Goal: Task Accomplishment & Management: Complete application form

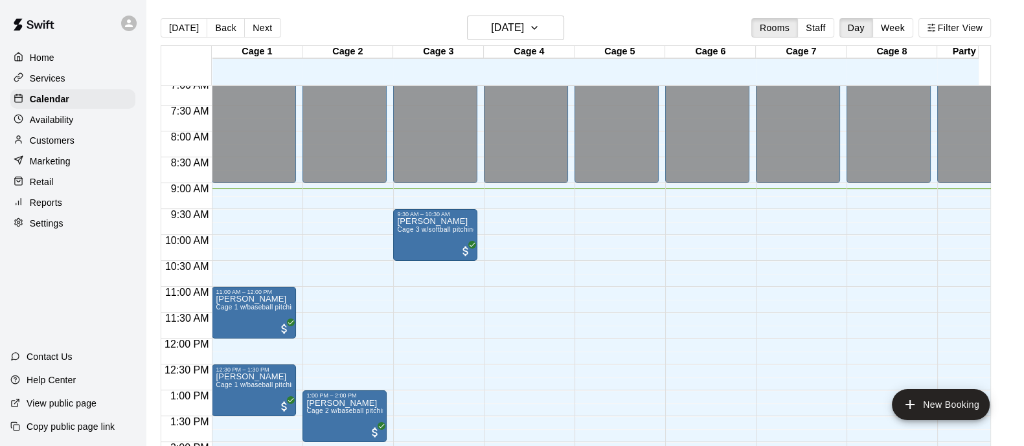
scroll to position [391, 0]
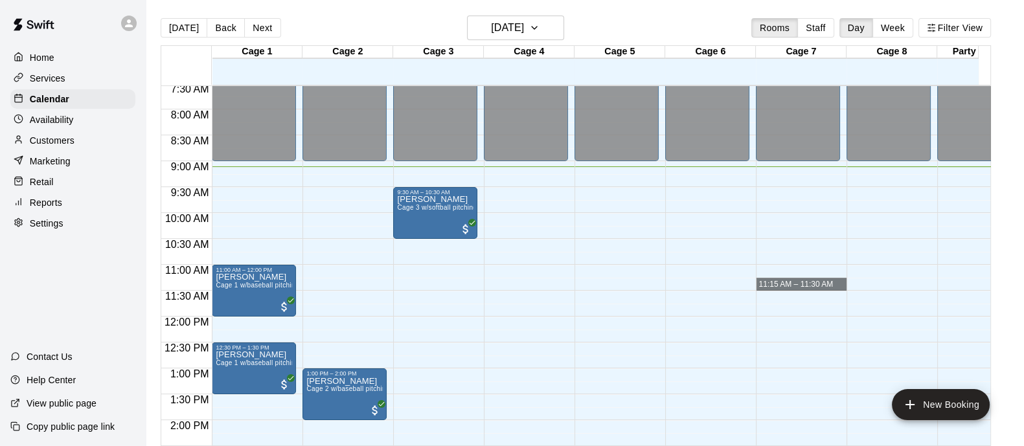
drag, startPoint x: 823, startPoint y: 286, endPoint x: 813, endPoint y: 293, distance: 12.2
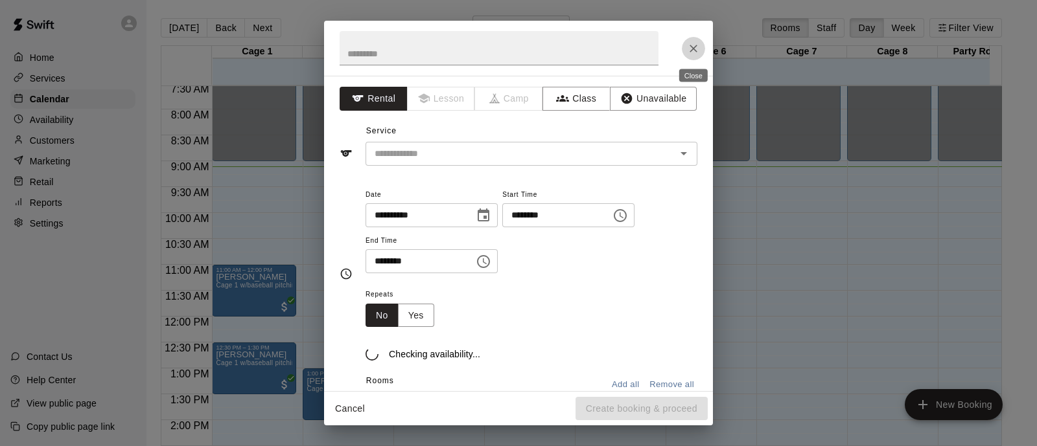
click at [694, 45] on icon "Close" at bounding box center [693, 48] width 13 height 13
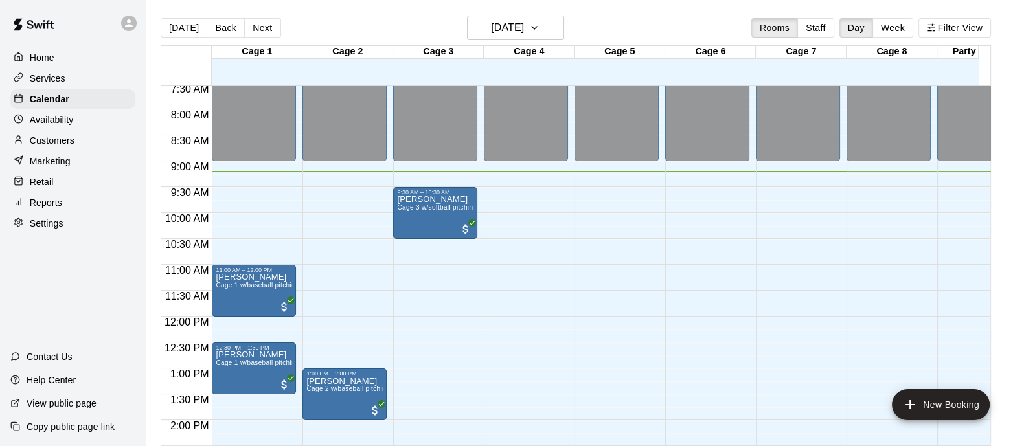
scroll to position [20, 0]
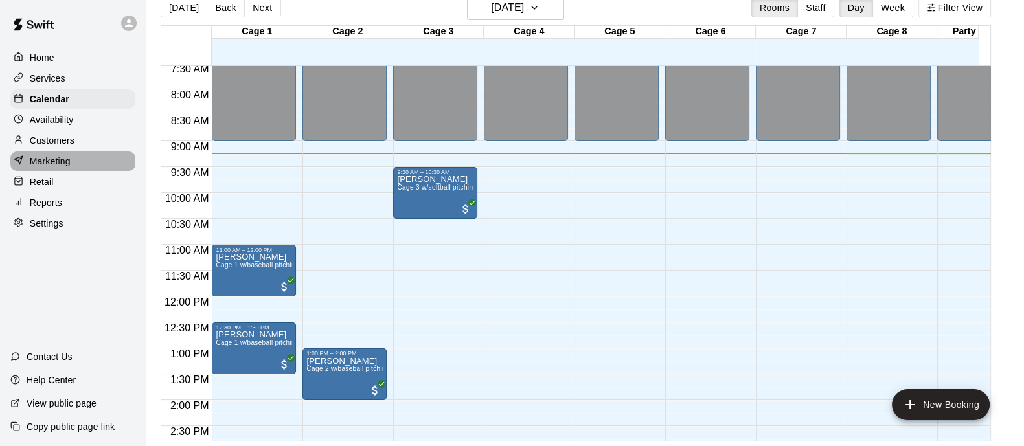
click at [58, 168] on p "Marketing" at bounding box center [50, 161] width 41 height 13
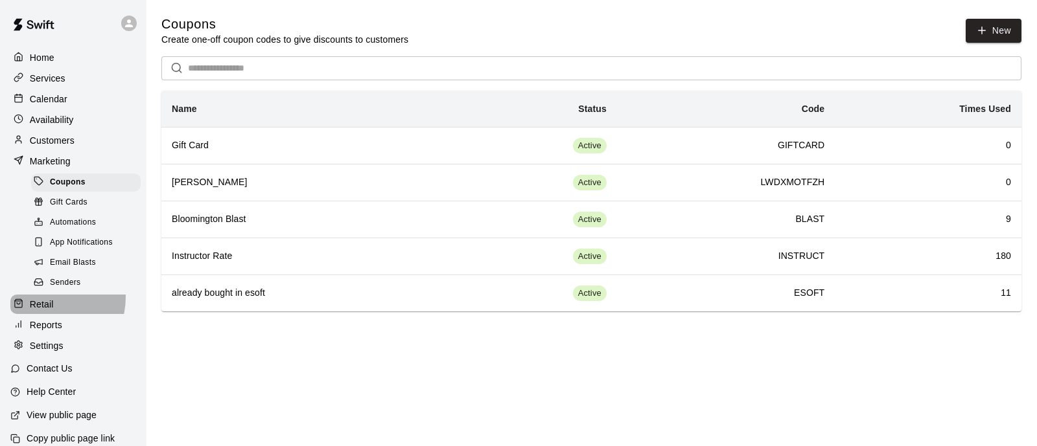
click at [45, 310] on div "Retail" at bounding box center [72, 304] width 125 height 19
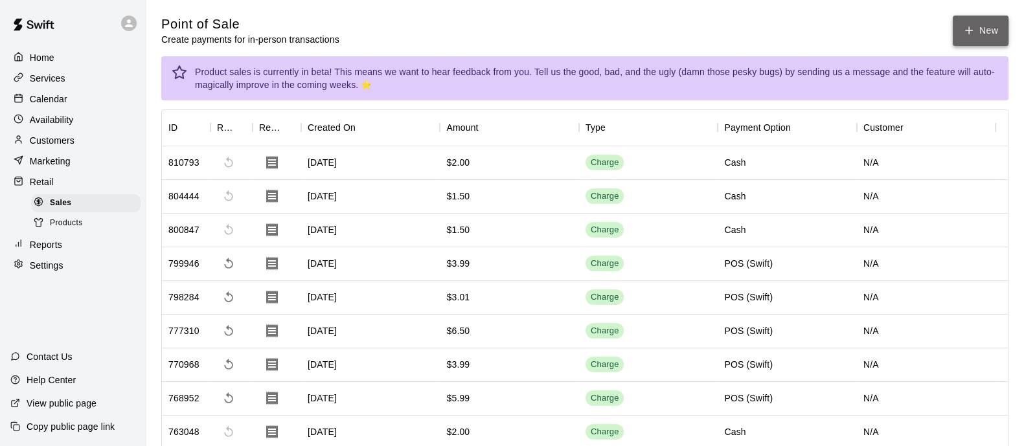
click at [973, 30] on icon "button" at bounding box center [970, 31] width 12 height 12
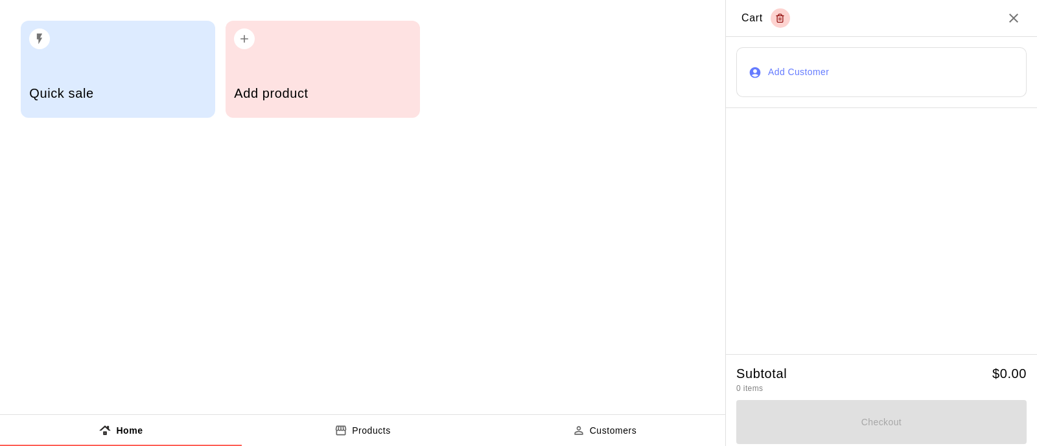
click at [298, 47] on div "button" at bounding box center [322, 35] width 177 height 29
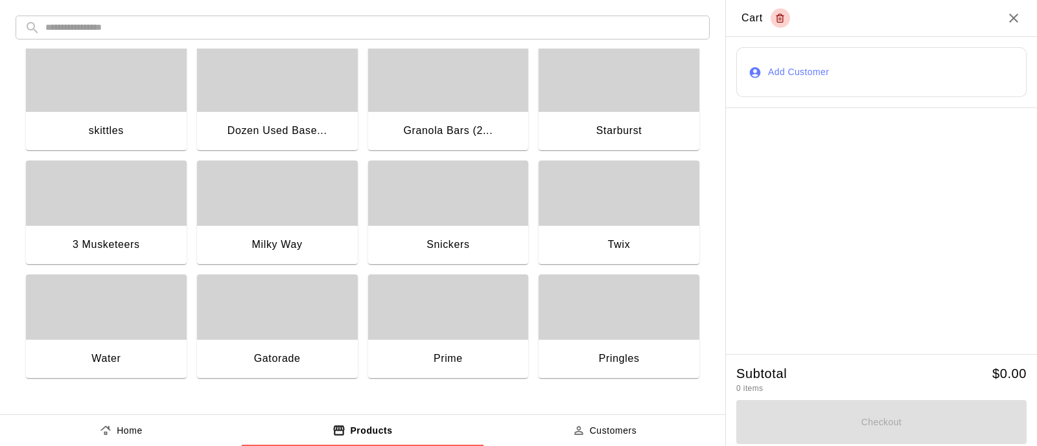
scroll to position [14, 0]
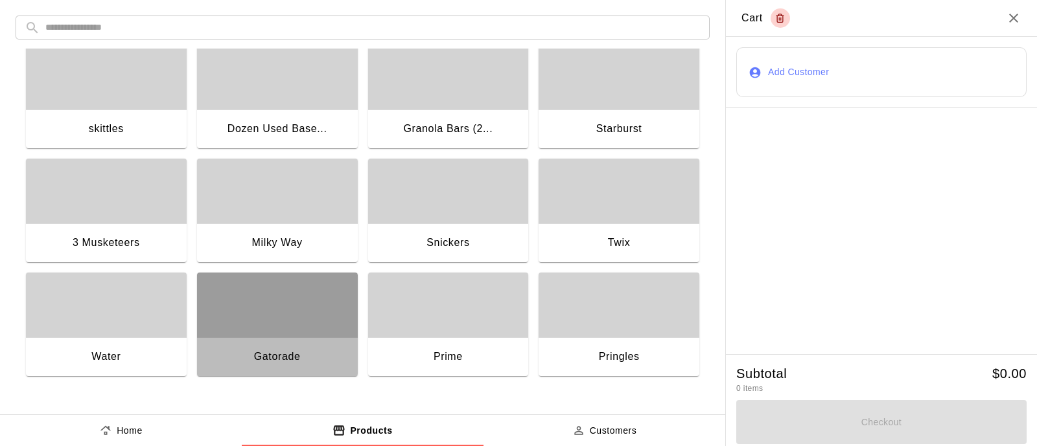
click at [340, 305] on div "button" at bounding box center [277, 305] width 161 height 65
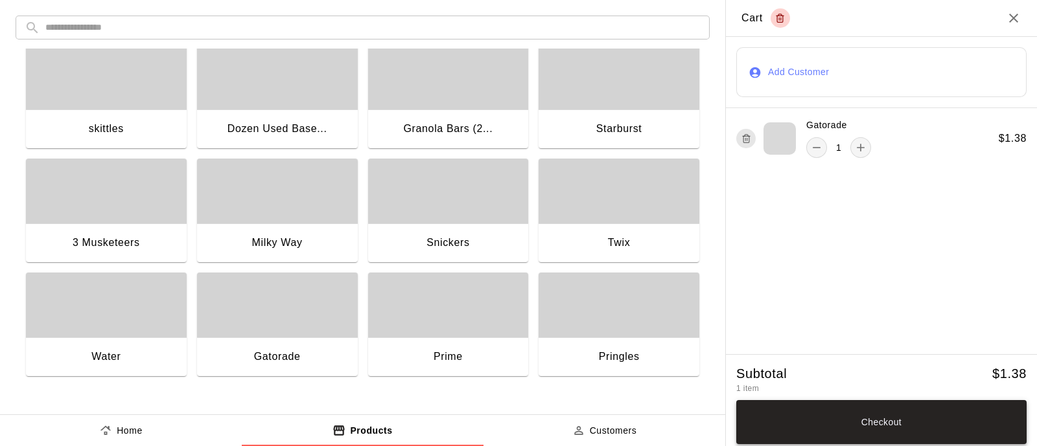
click at [875, 424] on button "Checkout" at bounding box center [881, 422] width 290 height 44
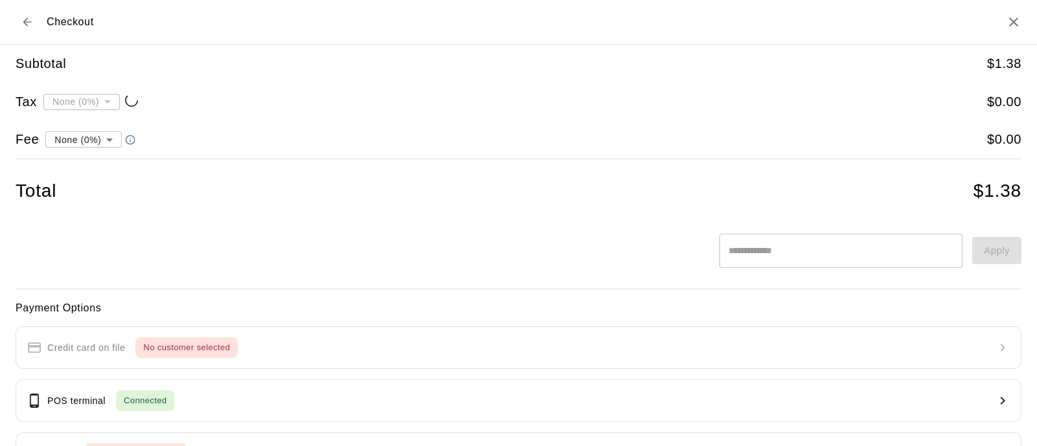
type input "**********"
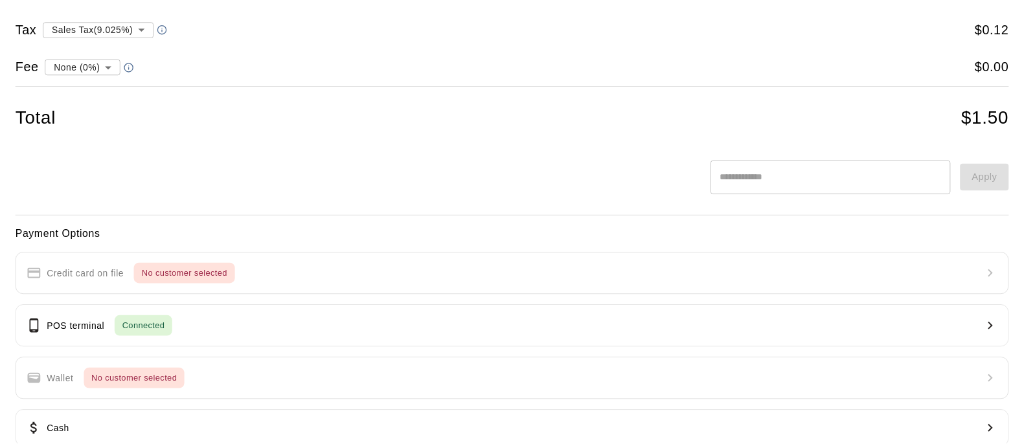
scroll to position [0, 0]
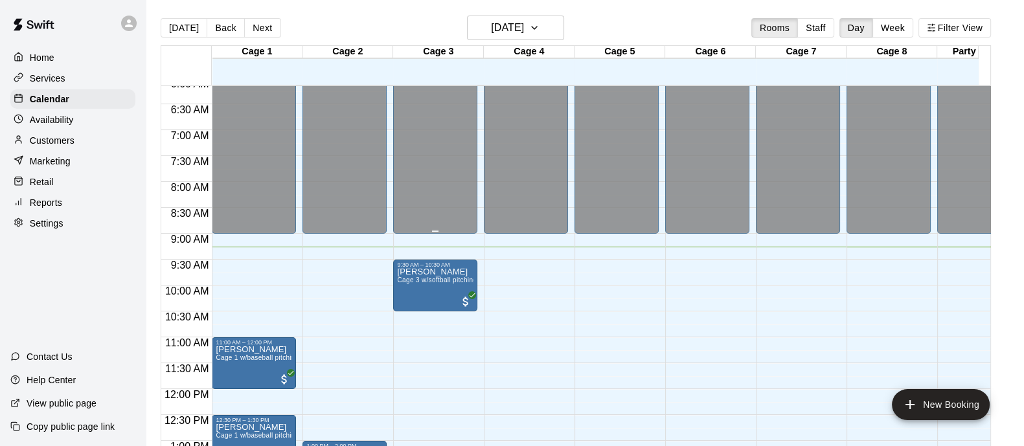
scroll to position [318, 0]
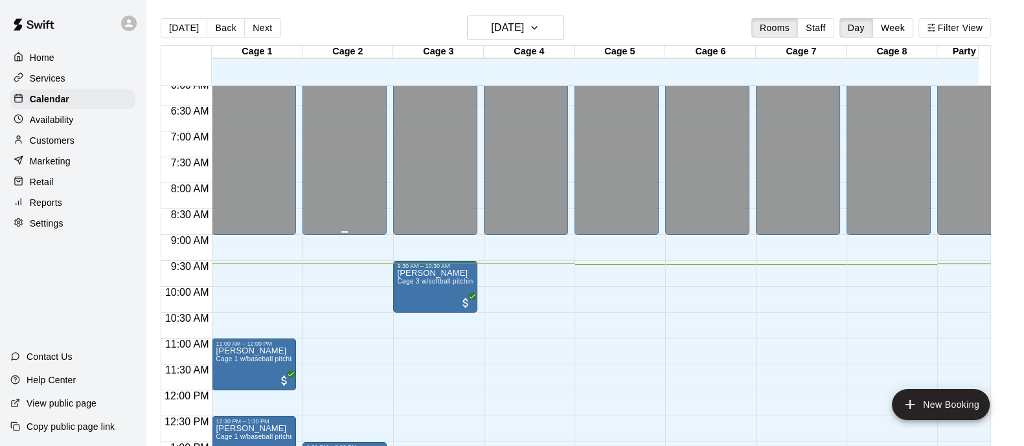
drag, startPoint x: 378, startPoint y: 244, endPoint x: 301, endPoint y: 134, distance: 134.1
click at [433, 217] on div "12:00 AM 12:30 AM 1:00 AM 1:30 AM 2:00 AM 2:30 AM 3:00 AM 3:30 AM 4:00 AM 4:30 …" at bounding box center [575, 273] width 829 height 376
drag, startPoint x: 582, startPoint y: 202, endPoint x: 0, endPoint y: 325, distance: 594.9
click at [560, 244] on div "12:00 AM 12:30 AM 1:00 AM 1:30 AM 2:00 AM 2:30 AM 3:00 AM 3:30 AM 4:00 AM 4:30 …" at bounding box center [575, 273] width 829 height 376
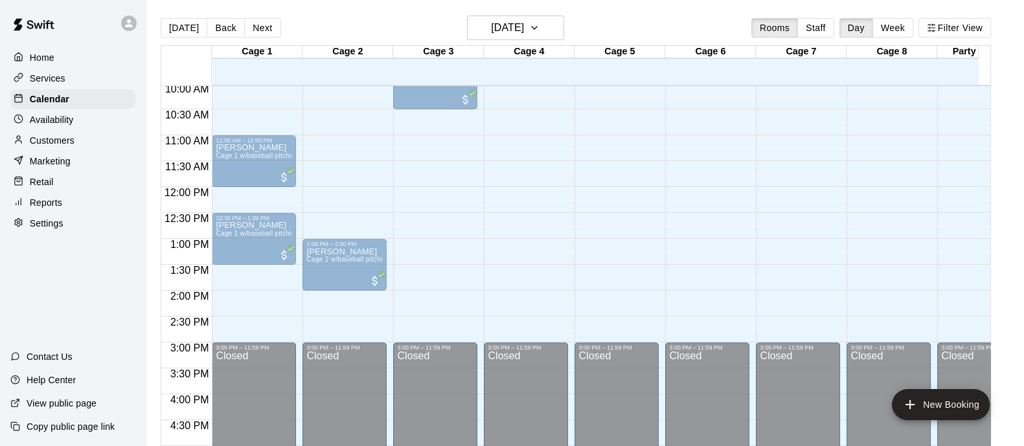
scroll to position [444, 0]
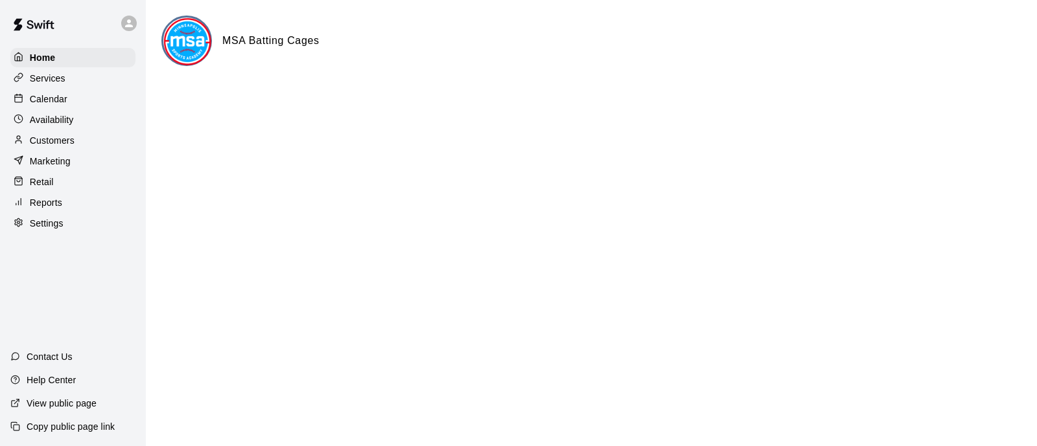
click at [39, 103] on p "Calendar" at bounding box center [49, 99] width 38 height 13
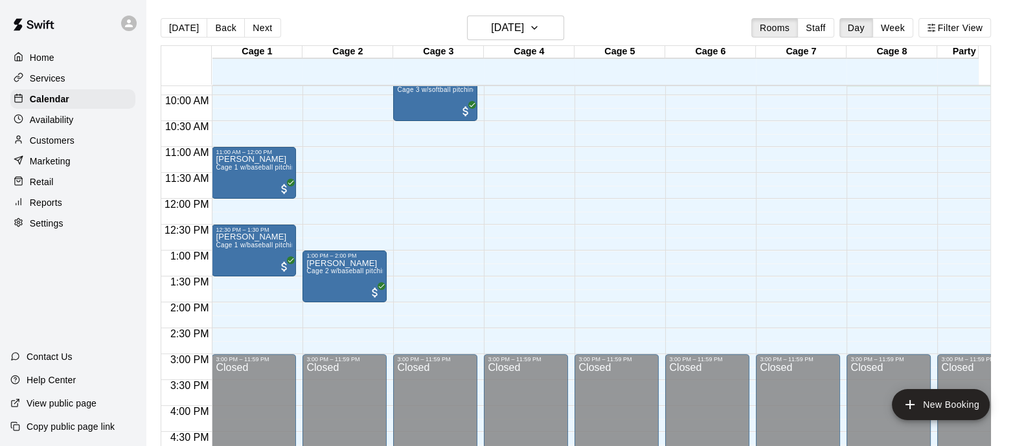
scroll to position [428, 0]
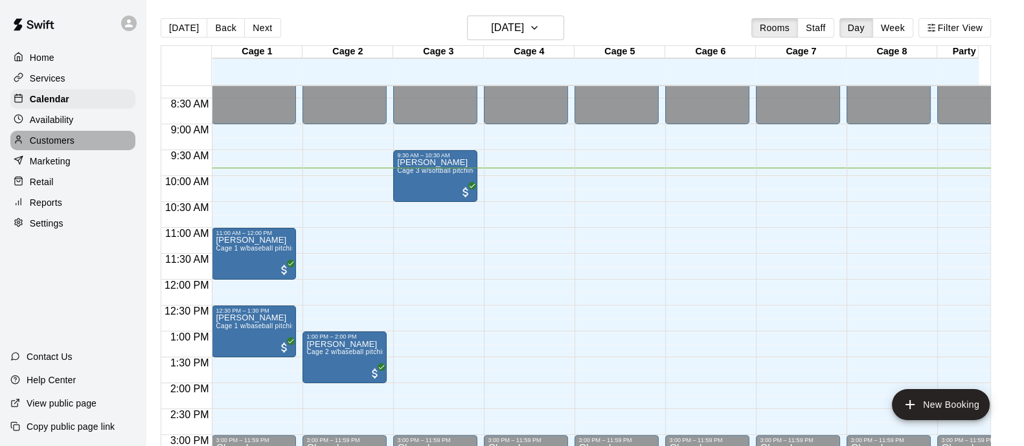
click at [87, 142] on div "Customers" at bounding box center [72, 140] width 125 height 19
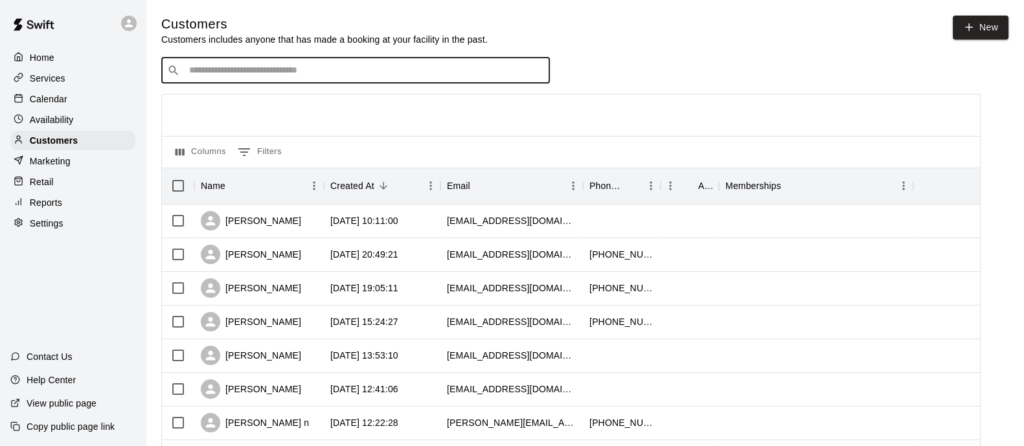
click at [467, 69] on input "Search customers by name or email" at bounding box center [364, 70] width 359 height 13
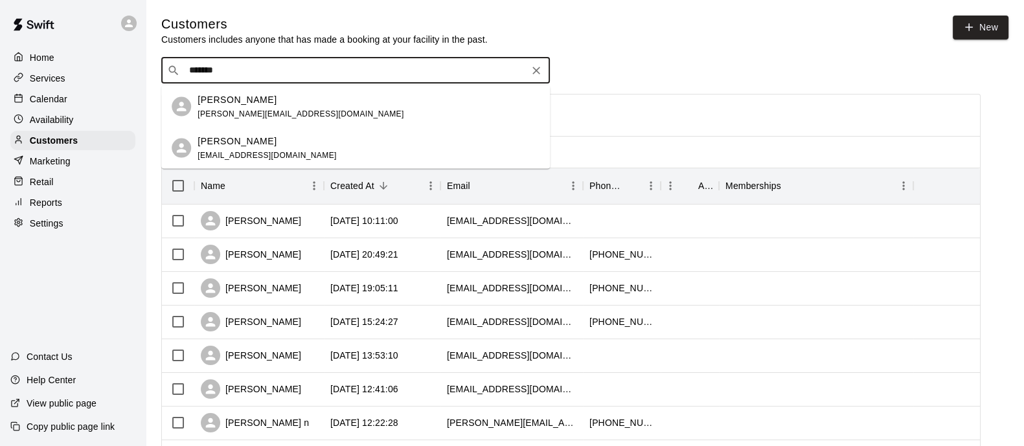
type input "********"
click at [539, 71] on icon "Clear" at bounding box center [536, 70] width 13 height 13
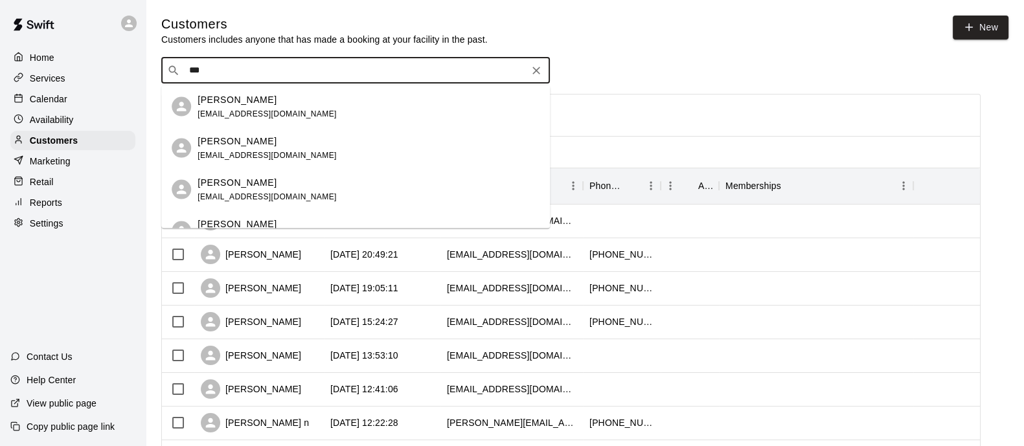
drag, startPoint x: 479, startPoint y: 63, endPoint x: 472, endPoint y: 73, distance: 12.6
click at [478, 62] on div "​ *** ​" at bounding box center [355, 71] width 389 height 26
click at [470, 77] on input "***" at bounding box center [355, 70] width 340 height 13
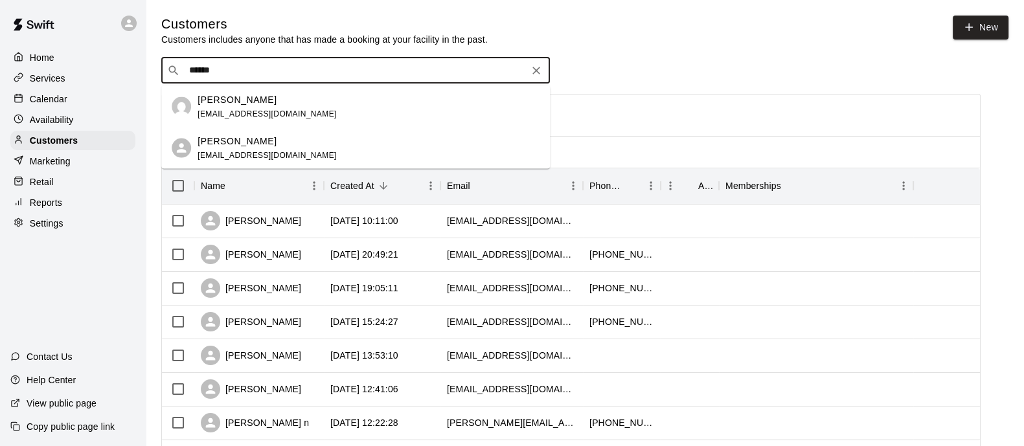
type input "*******"
click at [535, 73] on icon "Clear" at bounding box center [536, 70] width 13 height 13
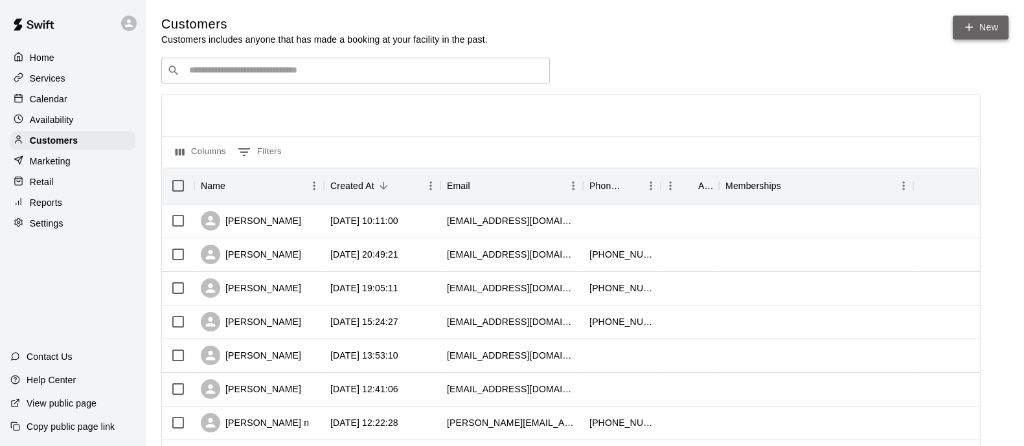
click at [976, 31] on link "New" at bounding box center [981, 28] width 56 height 24
select select "**"
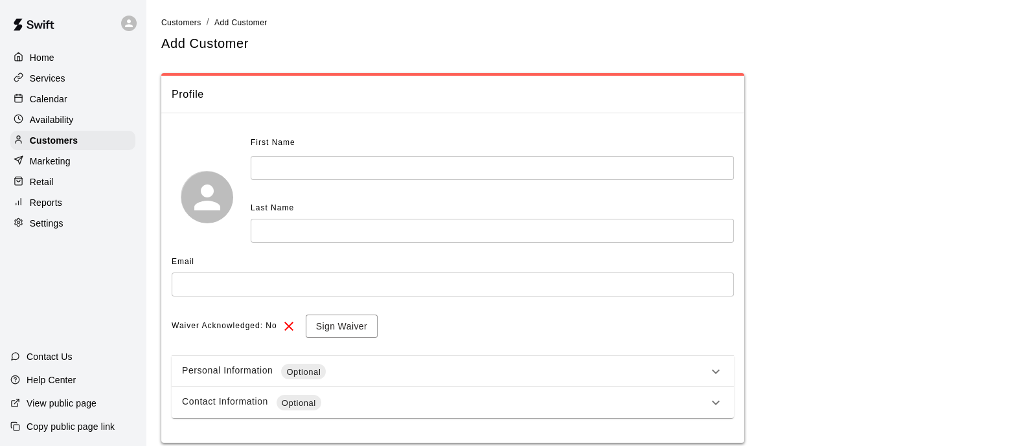
click at [530, 157] on input "text" at bounding box center [492, 168] width 483 height 24
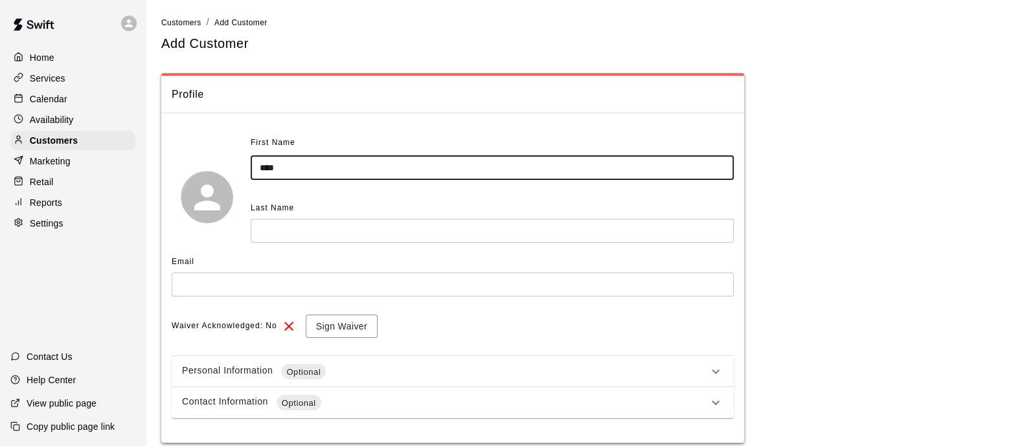
type input "****"
click at [453, 234] on input "text" at bounding box center [492, 231] width 483 height 24
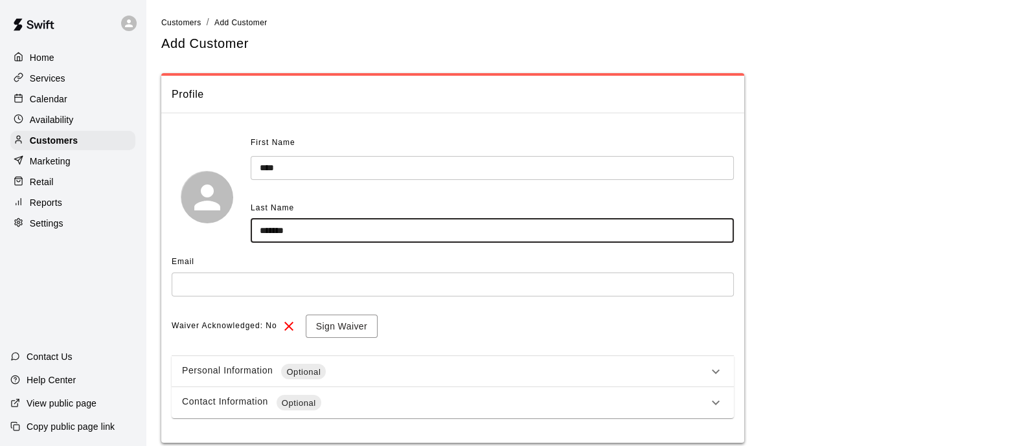
click at [382, 223] on input "*******" at bounding box center [492, 231] width 483 height 24
type input "*******"
click at [303, 284] on input "text" at bounding box center [453, 285] width 562 height 24
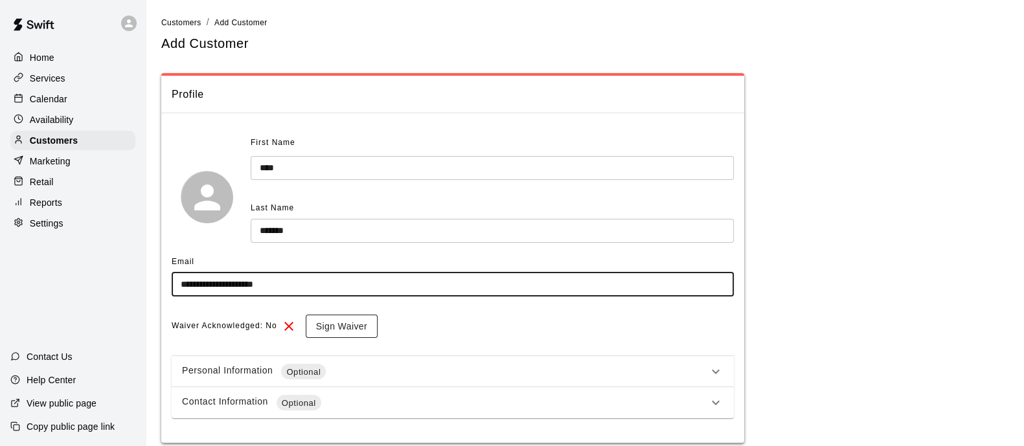
type input "**********"
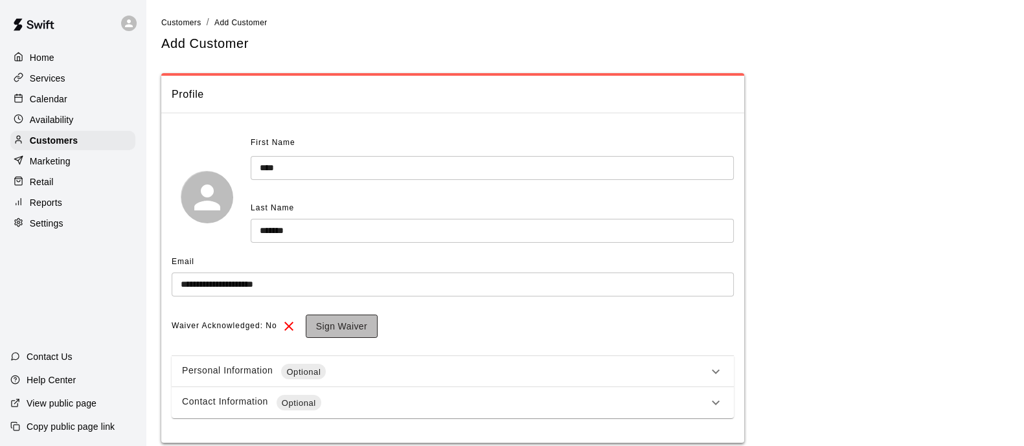
click at [344, 326] on button "Sign Waiver" at bounding box center [342, 327] width 72 height 24
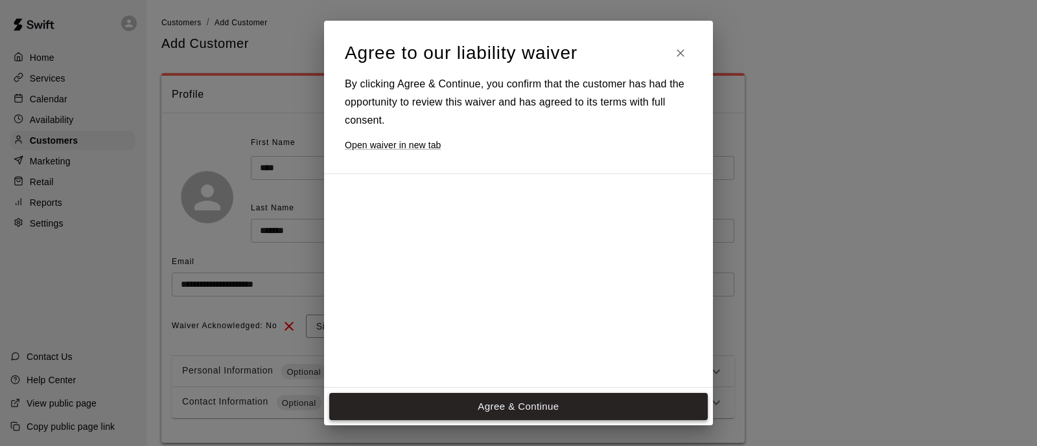
click at [441, 393] on div "Agree & Continue" at bounding box center [518, 407] width 389 height 38
click at [437, 395] on button "Agree & Continue" at bounding box center [518, 406] width 378 height 27
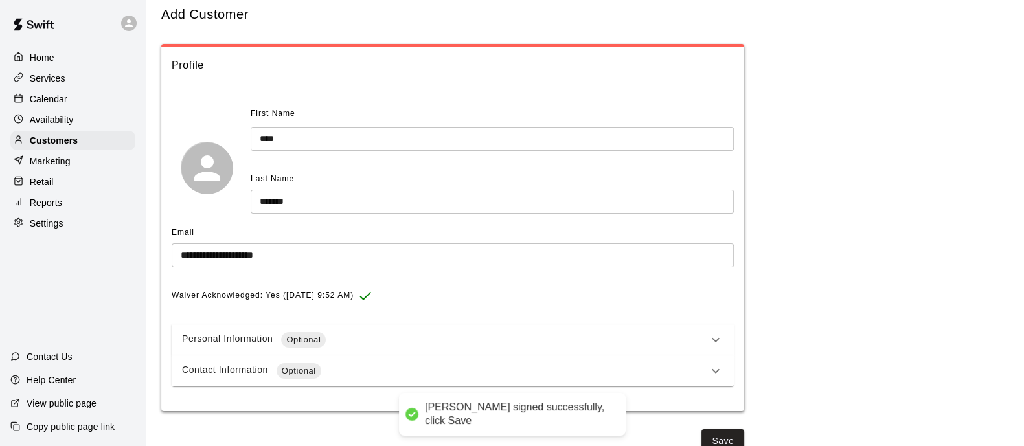
scroll to position [45, 0]
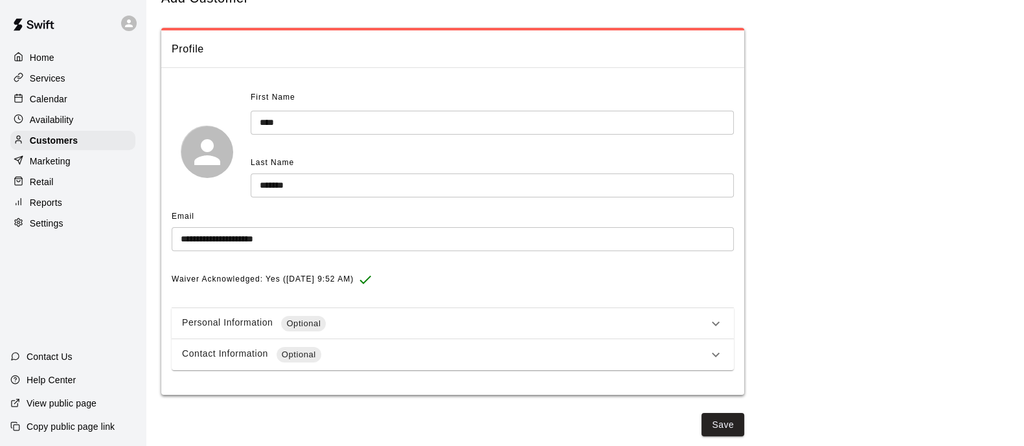
drag, startPoint x: 408, startPoint y: 316, endPoint x: 400, endPoint y: 322, distance: 9.7
click at [402, 320] on div "Personal Information Optional" at bounding box center [453, 323] width 562 height 31
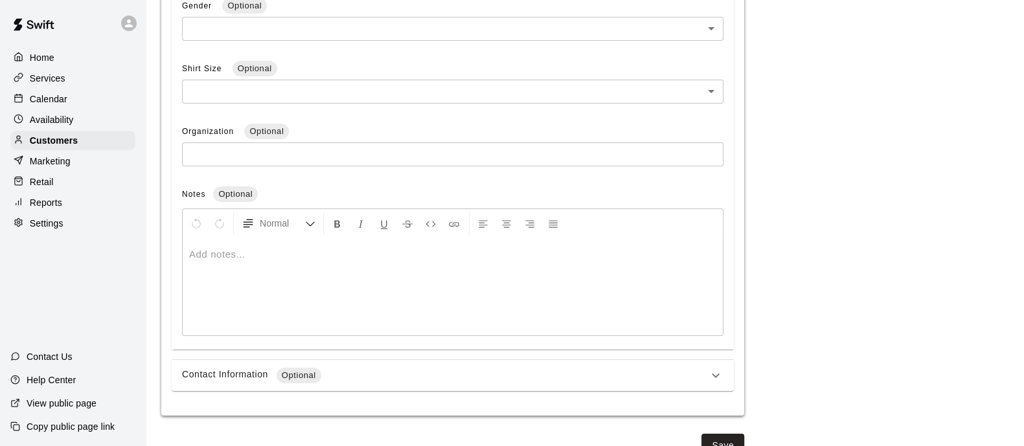
scroll to position [508, 0]
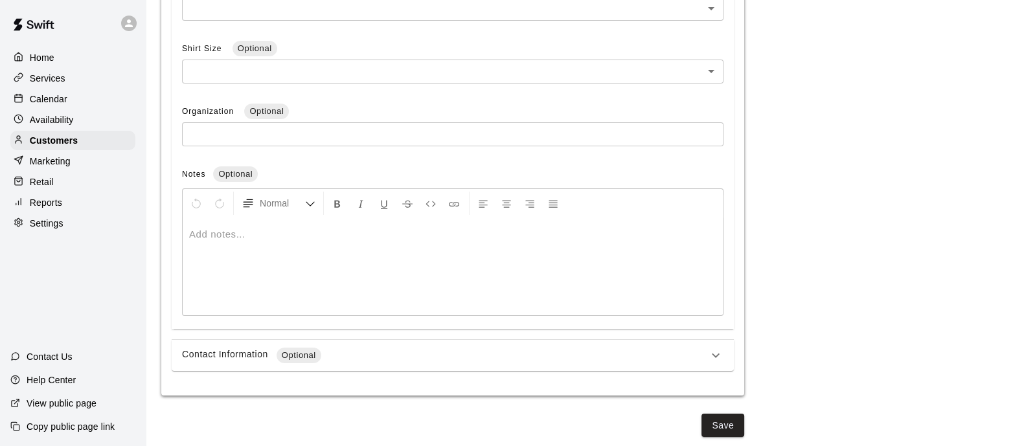
click at [719, 425] on button "Save" at bounding box center [723, 426] width 43 height 24
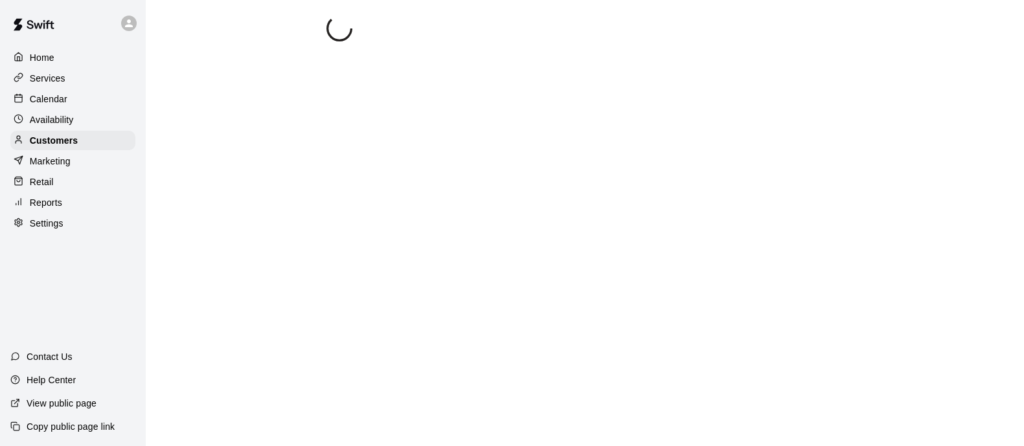
scroll to position [0, 0]
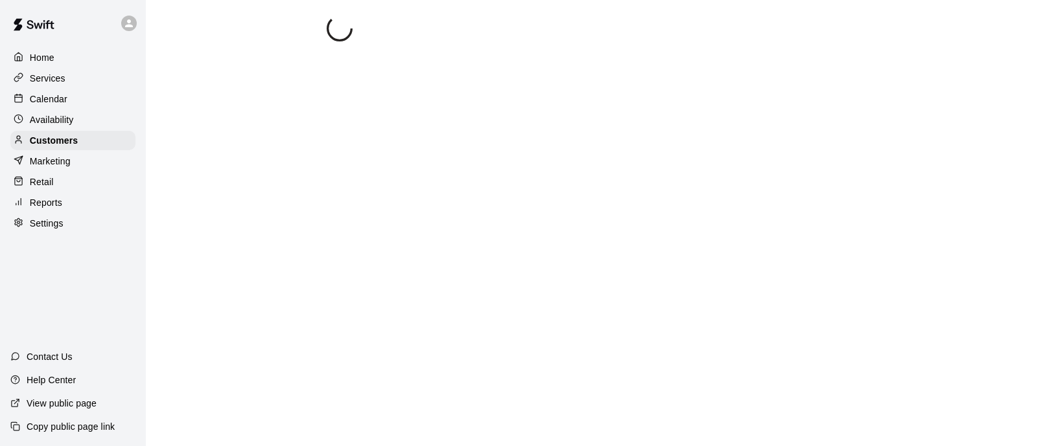
select select "**"
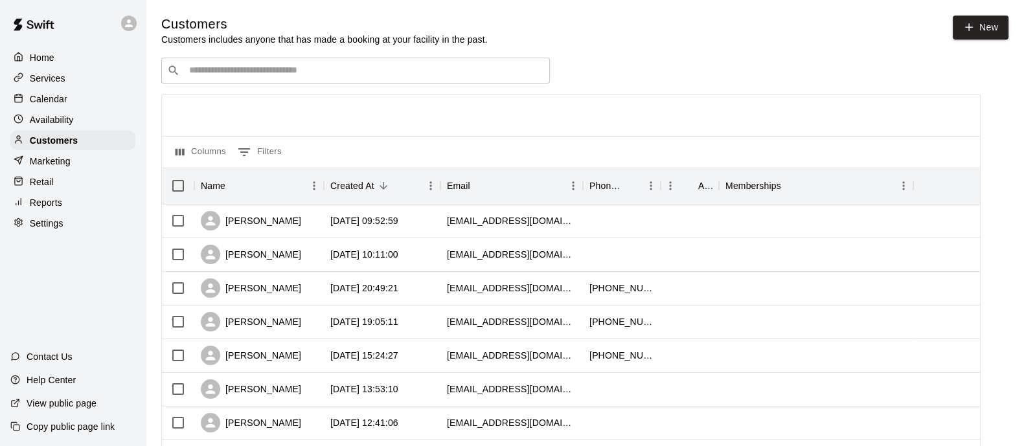
click at [51, 106] on p "Calendar" at bounding box center [49, 99] width 38 height 13
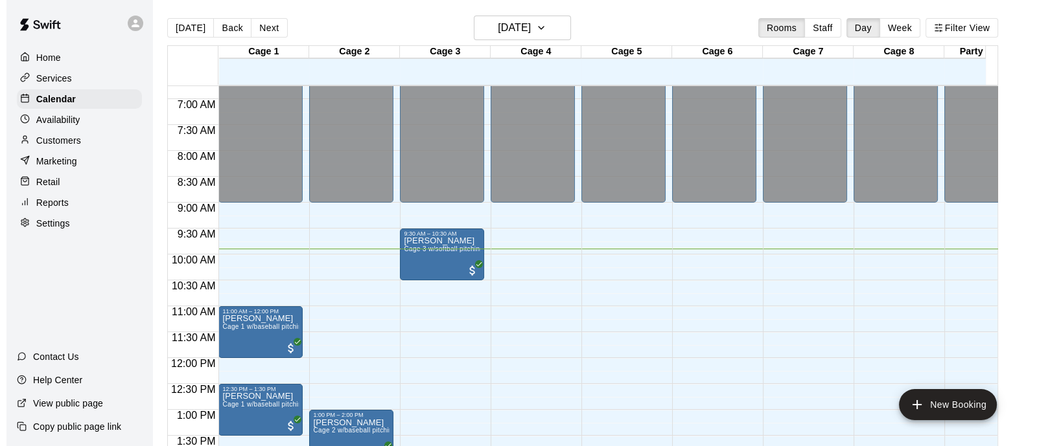
scroll to position [431, 0]
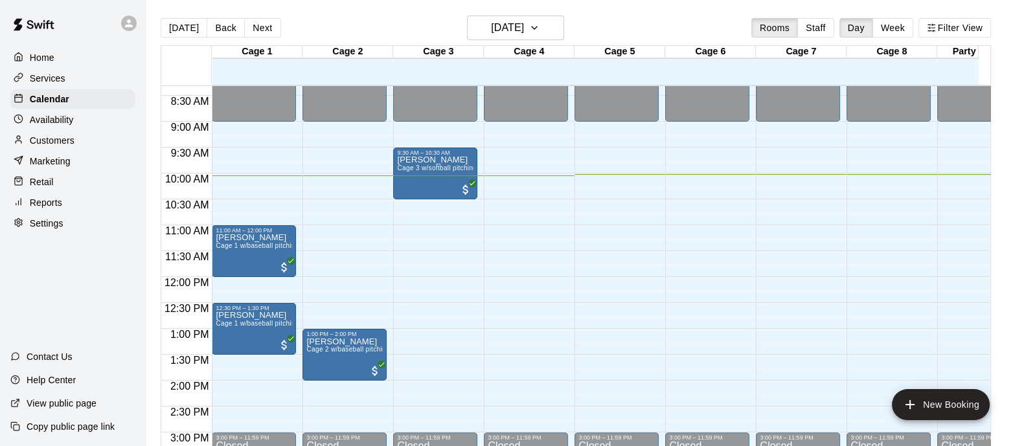
drag, startPoint x: 405, startPoint y: 233, endPoint x: 452, endPoint y: 122, distance: 121.1
click at [452, 122] on div "12:00 AM – 9:00 AM Closed 9:30 AM – 10:30 AM [PERSON_NAME] 3 w/softball pitchin…" at bounding box center [435, 277] width 84 height 1244
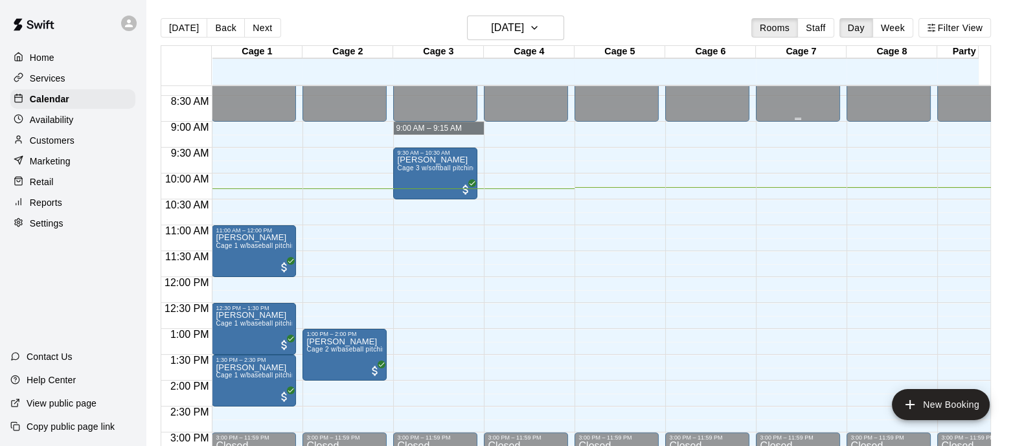
click at [703, 207] on div "12:00 AM – 9:00 AM Closed 3:00 PM – 11:59 PM Closed" at bounding box center [707, 277] width 84 height 1244
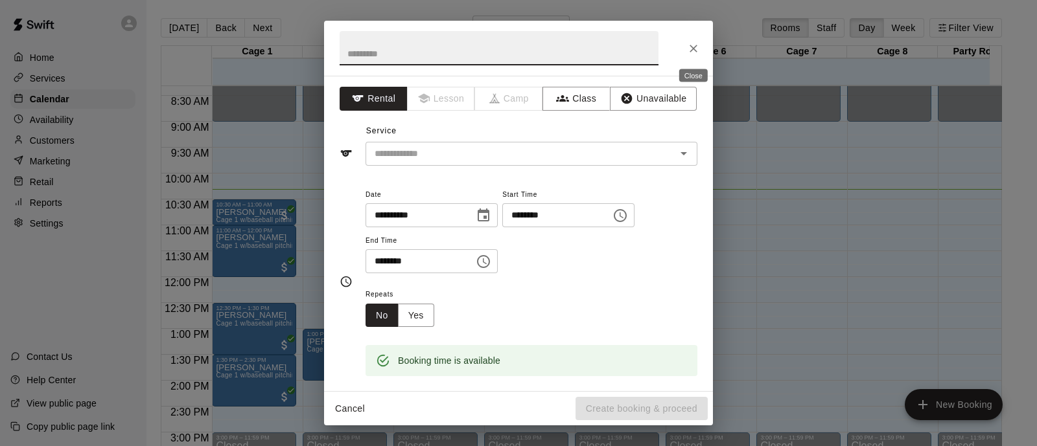
click at [685, 46] on button "Close" at bounding box center [693, 48] width 23 height 23
click at [695, 46] on icon "Close" at bounding box center [693, 48] width 13 height 13
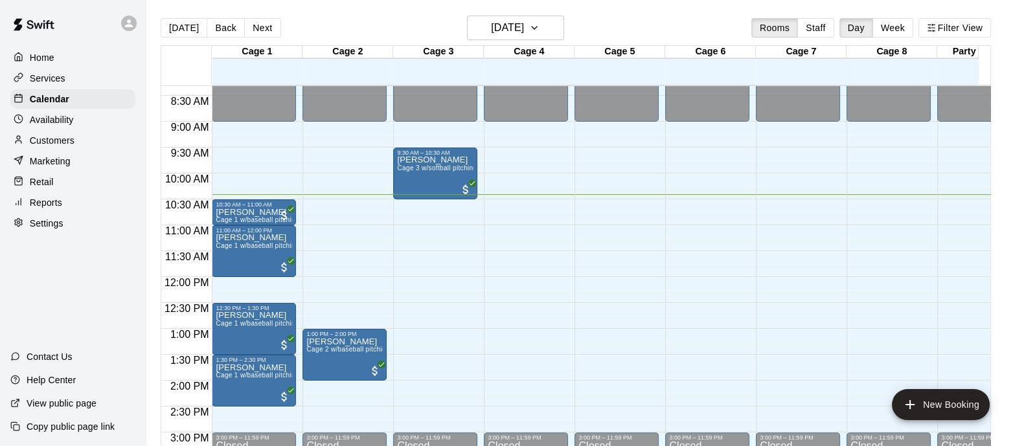
click at [680, 84] on div at bounding box center [710, 78] width 91 height 13
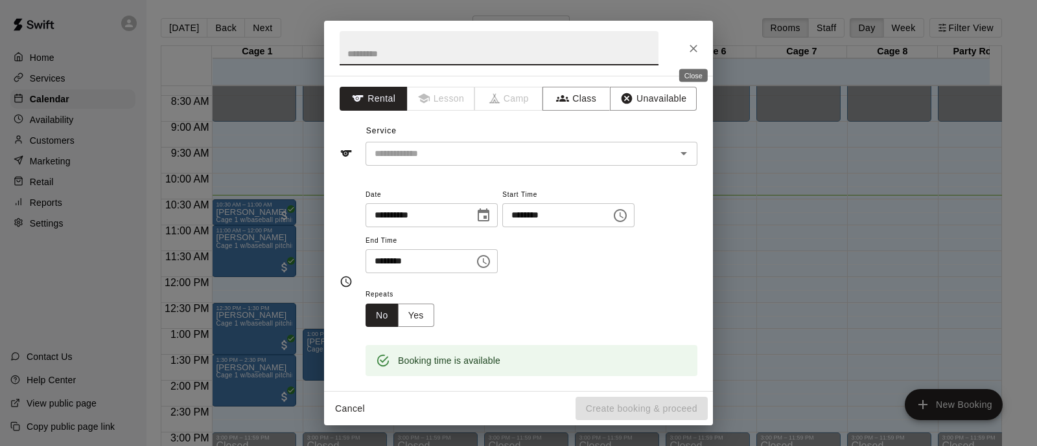
click at [697, 48] on icon "Close" at bounding box center [693, 48] width 13 height 13
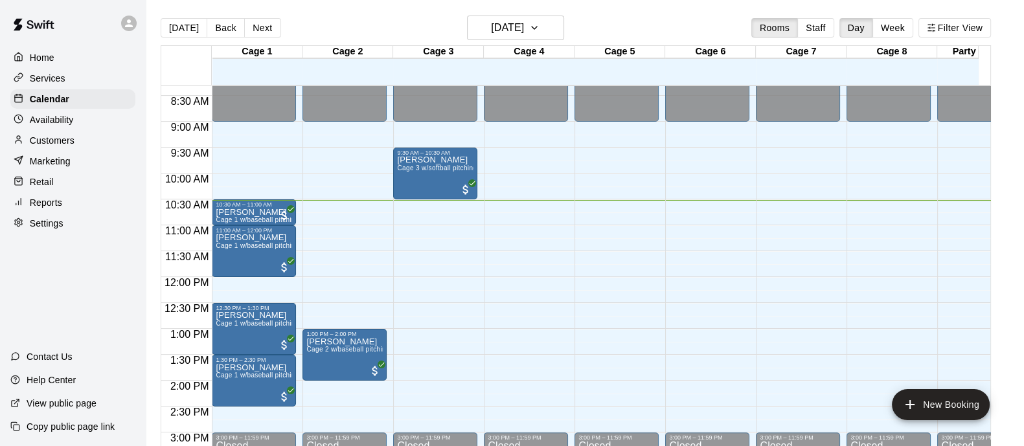
drag, startPoint x: 761, startPoint y: 141, endPoint x: 368, endPoint y: 17, distance: 411.5
click at [716, 222] on div "12:00 AM 12:30 AM 1:00 AM 1:30 AM 2:00 AM 2:30 AM 3:00 AM 3:30 AM 4:00 AM 4:30 …" at bounding box center [575, 273] width 829 height 376
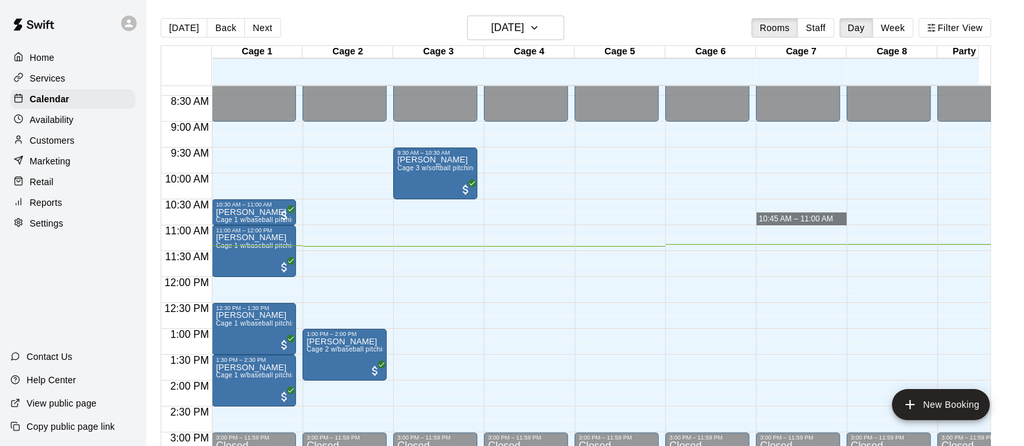
click at [965, 0] on html "Home Services Calendar Availability Customers Marketing Retail Reports Settings…" at bounding box center [512, 233] width 1024 height 467
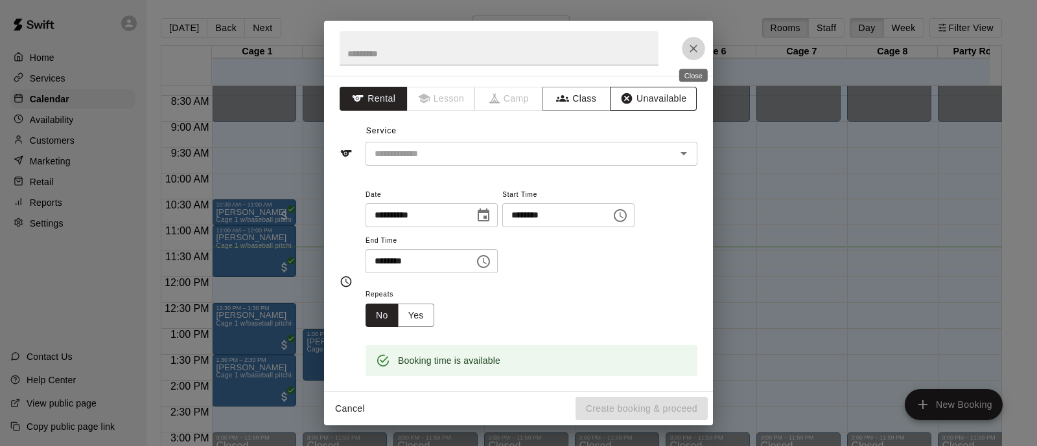
drag, startPoint x: 697, startPoint y: 51, endPoint x: 661, endPoint y: 93, distance: 55.2
click at [696, 51] on icon "Close" at bounding box center [693, 49] width 8 height 8
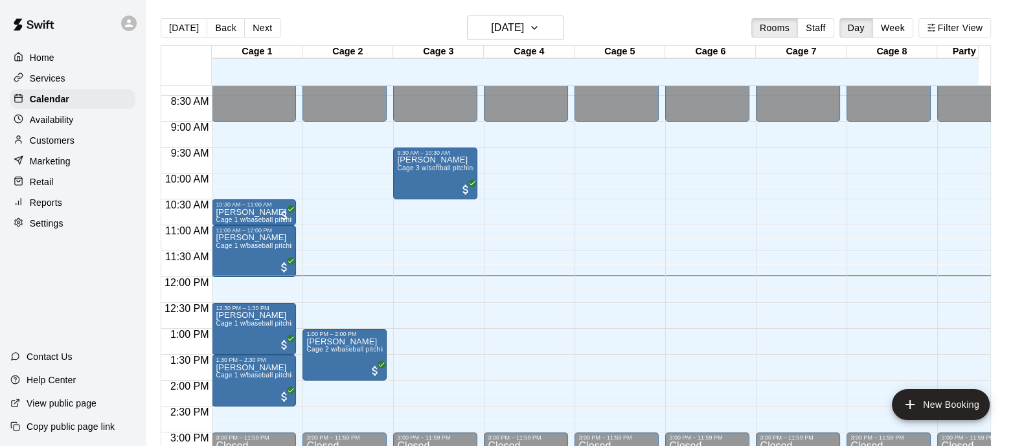
click at [513, 203] on div "12:00 AM – 9:00 AM Closed 3:00 PM – 11:59 PM Closed" at bounding box center [526, 277] width 84 height 1244
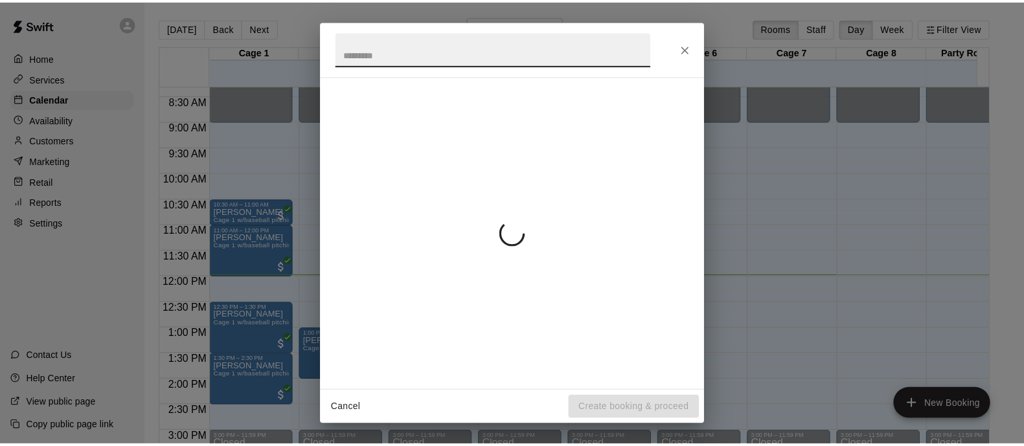
scroll to position [269, 0]
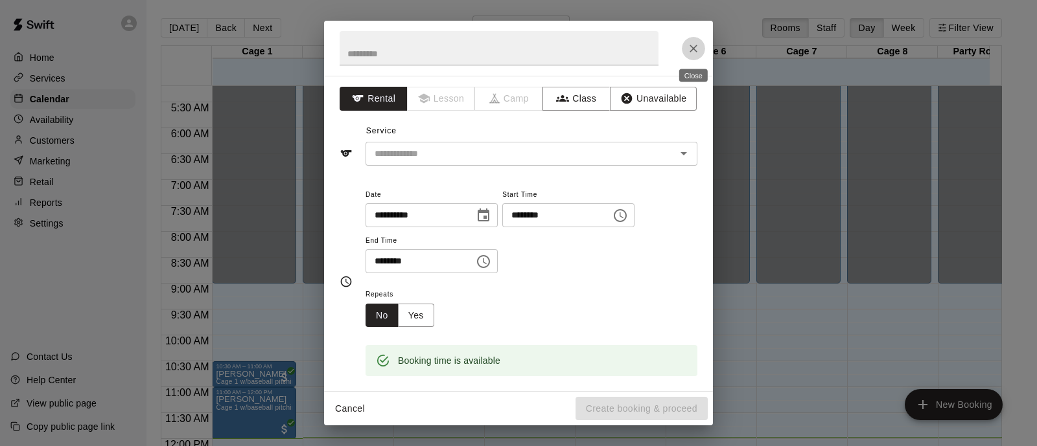
click at [697, 44] on icon "Close" at bounding box center [693, 48] width 13 height 13
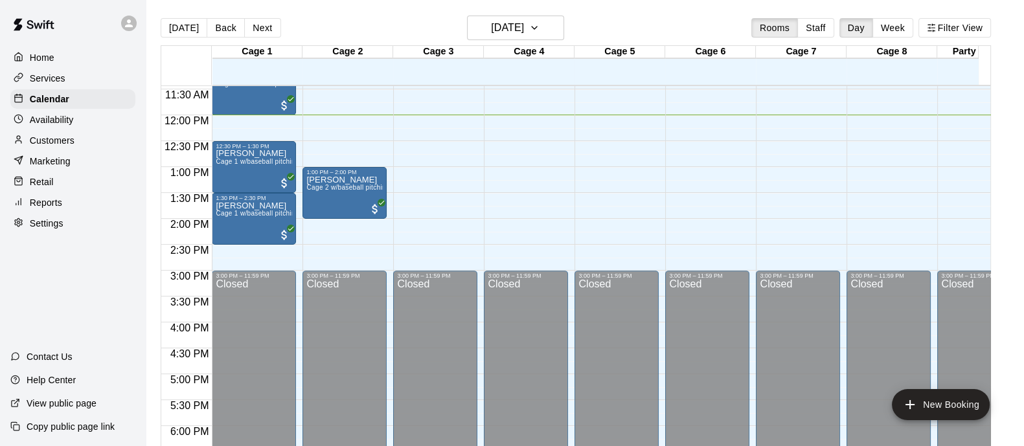
scroll to position [512, 0]
